Goal: Task Accomplishment & Management: Use online tool/utility

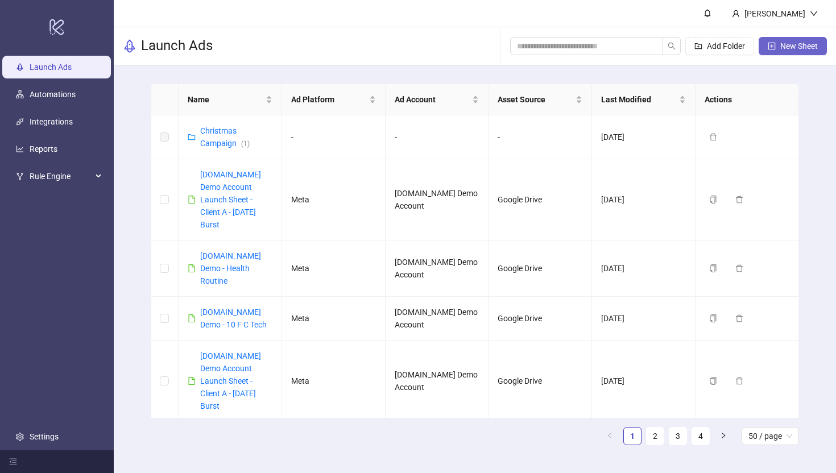
click at [805, 48] on span "New Sheet" at bounding box center [800, 46] width 38 height 9
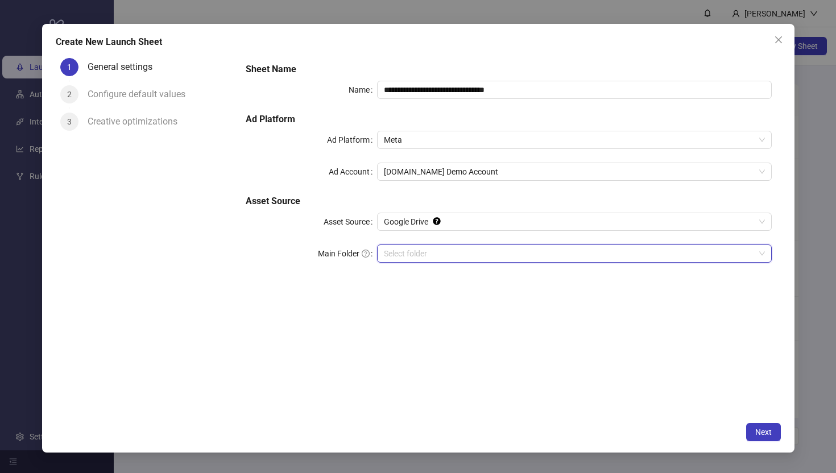
click at [407, 253] on input "Main Folder" at bounding box center [569, 253] width 370 height 17
click at [403, 255] on input "Main Folder" at bounding box center [569, 253] width 370 height 17
click at [766, 436] on span "Next" at bounding box center [764, 432] width 17 height 9
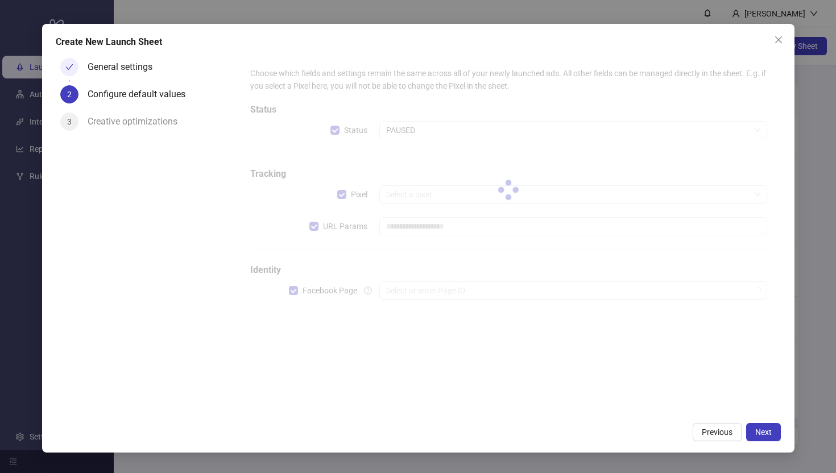
type input "**********"
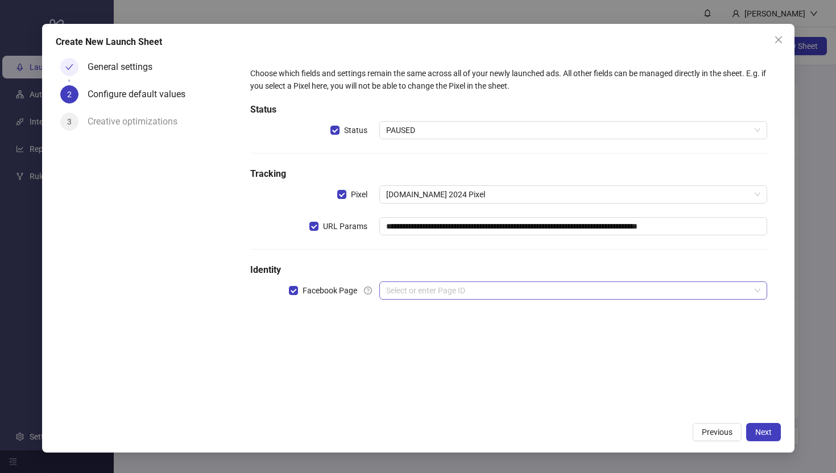
click at [448, 288] on input "search" at bounding box center [568, 290] width 364 height 17
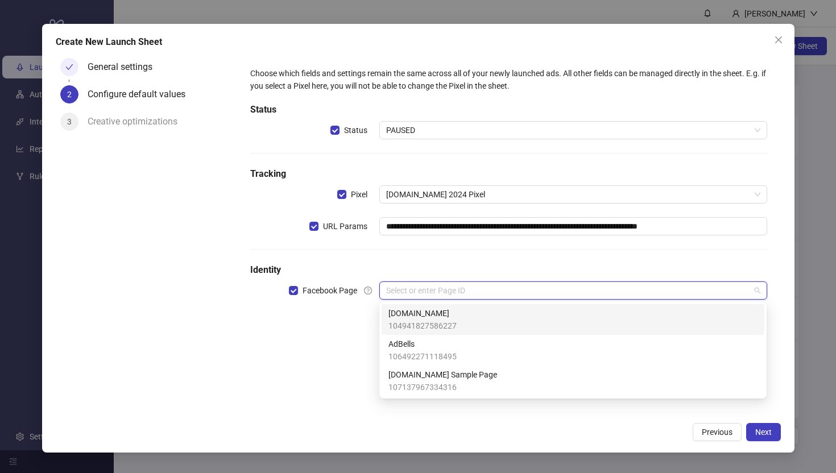
click at [421, 328] on span "104941827586227" at bounding box center [423, 326] width 68 height 13
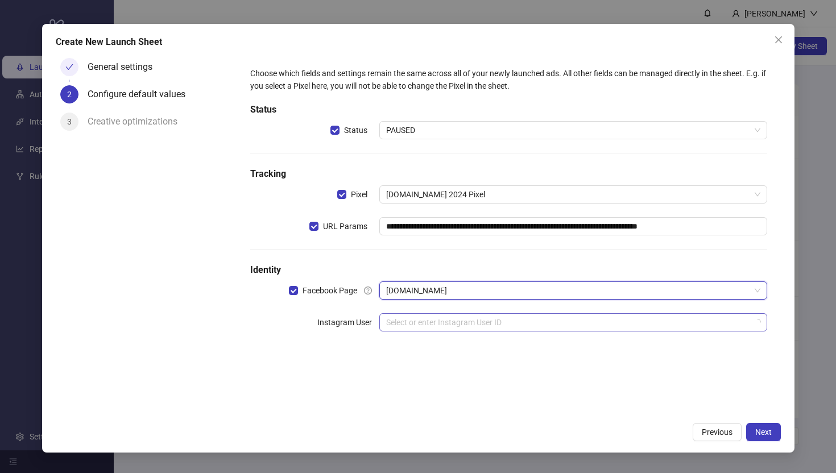
click at [410, 327] on input "search" at bounding box center [568, 322] width 364 height 17
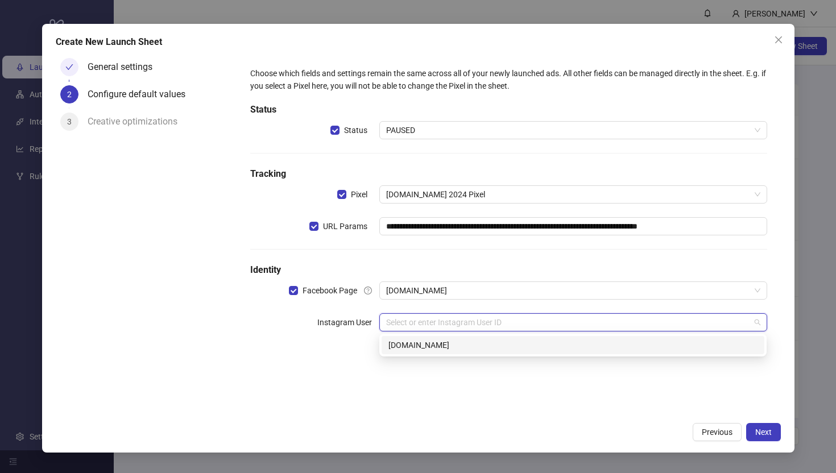
click at [423, 345] on div "[DOMAIN_NAME]" at bounding box center [573, 345] width 369 height 13
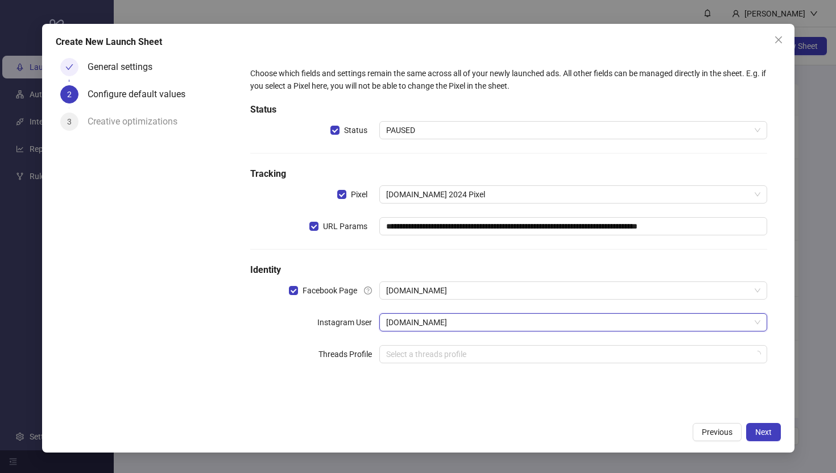
click at [480, 418] on div "**********" at bounding box center [418, 239] width 753 height 430
click at [760, 430] on span "Next" at bounding box center [764, 432] width 17 height 9
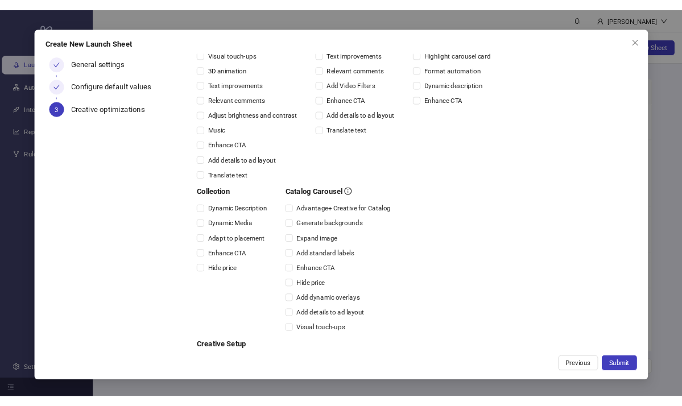
scroll to position [167, 0]
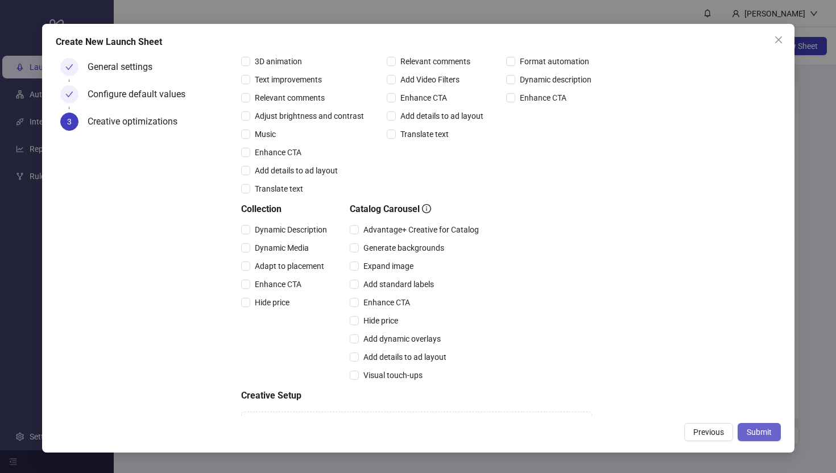
click at [754, 436] on span "Submit" at bounding box center [759, 432] width 25 height 9
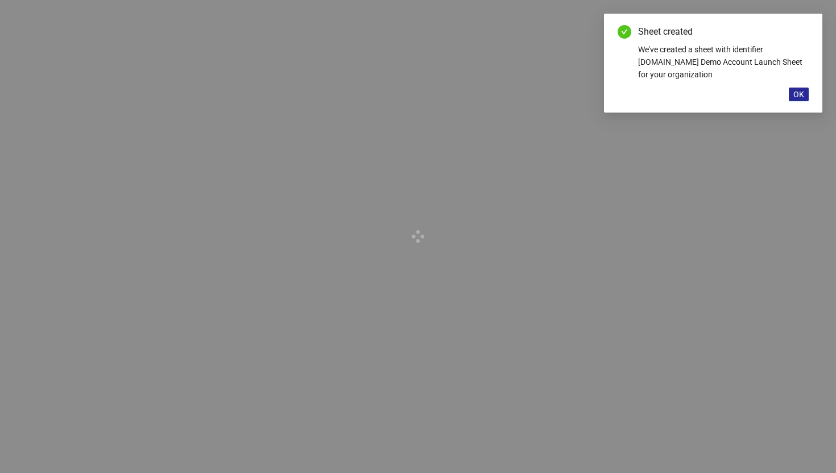
click at [801, 95] on span "OK" at bounding box center [799, 94] width 11 height 9
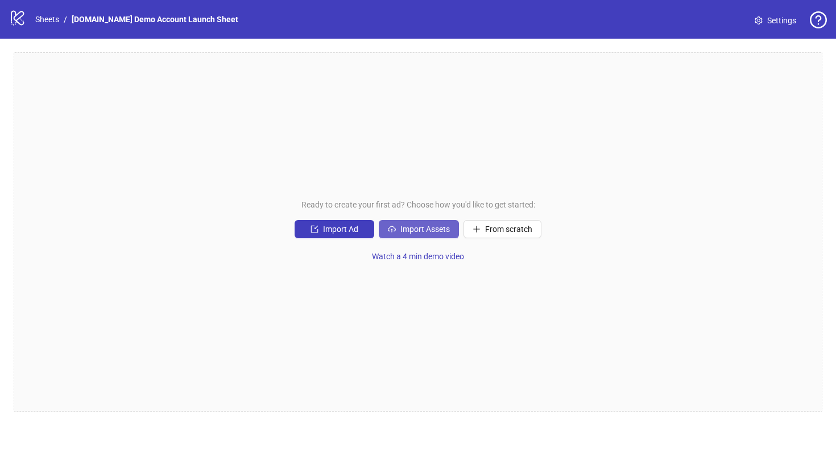
click at [414, 227] on span "Import Assets" at bounding box center [426, 229] width 50 height 9
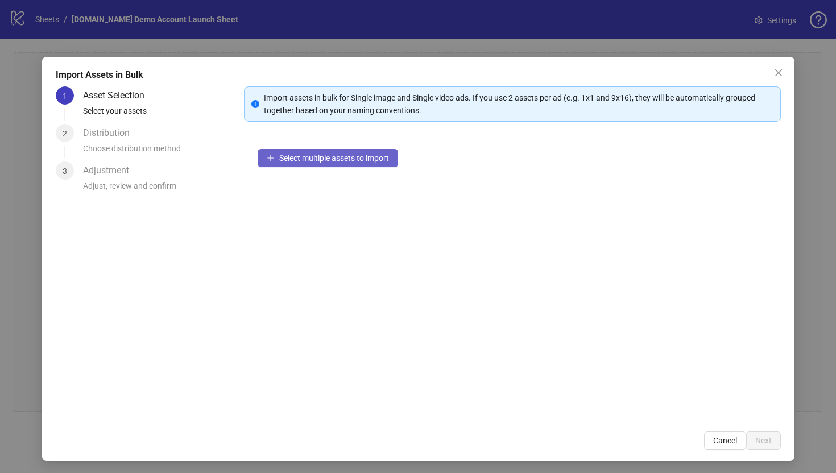
click at [316, 162] on span "Select multiple assets to import" at bounding box center [334, 158] width 110 height 9
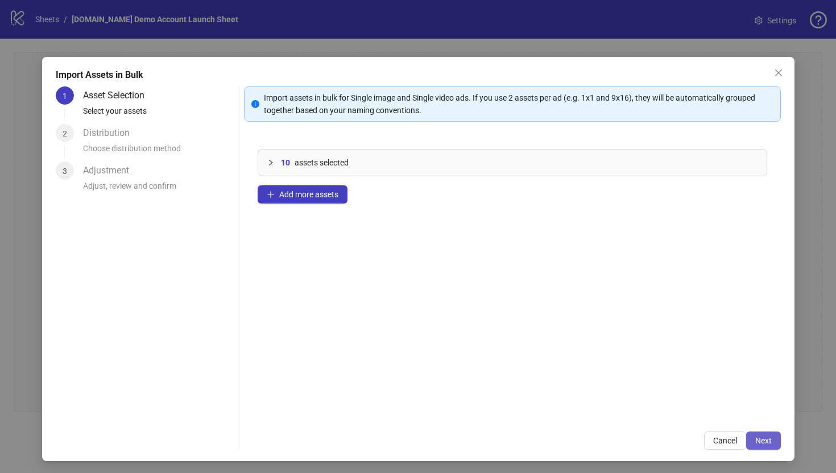
click at [764, 447] on button "Next" at bounding box center [763, 441] width 35 height 18
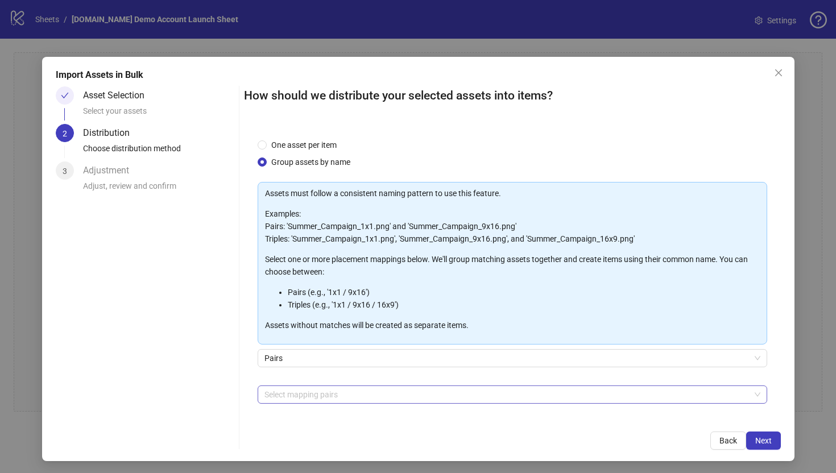
click at [284, 393] on div at bounding box center [506, 395] width 493 height 16
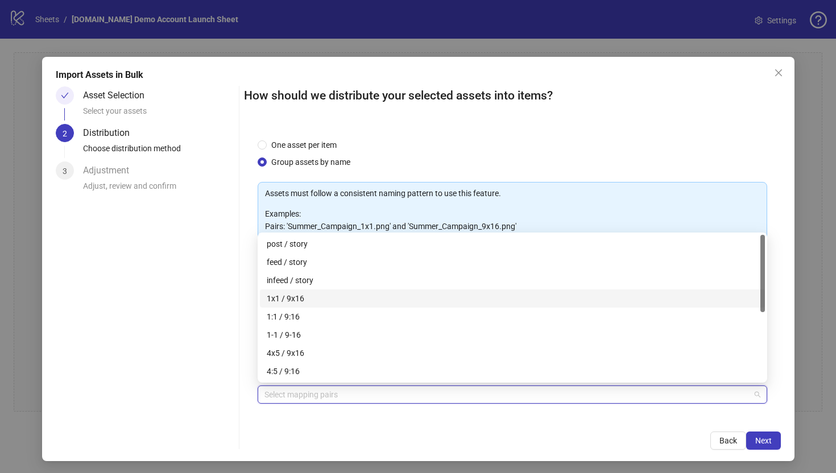
click at [282, 296] on div "1x1 / 9x16" at bounding box center [513, 298] width 492 height 13
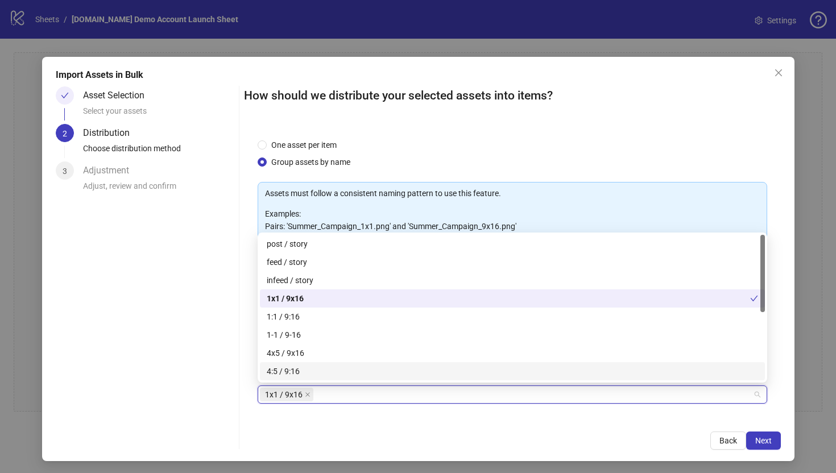
click at [321, 425] on div "How should we distribute your selected assets into items? One asset per item Gr…" at bounding box center [512, 268] width 537 height 364
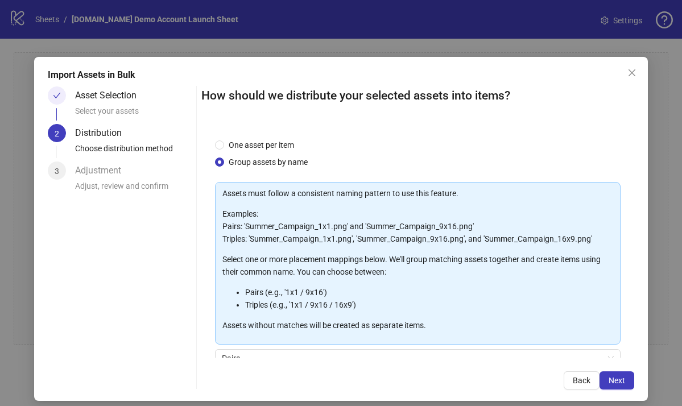
click at [235, 121] on div "How should we distribute your selected assets into items? One asset per item Gr…" at bounding box center [417, 237] width 433 height 303
